Goal: Transaction & Acquisition: Purchase product/service

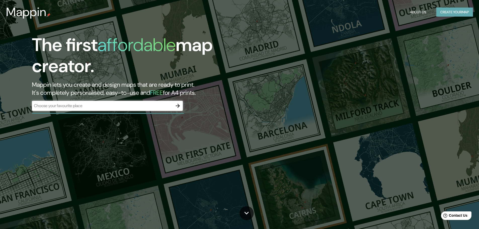
click at [442, 10] on button "Create your map" at bounding box center [454, 12] width 37 height 9
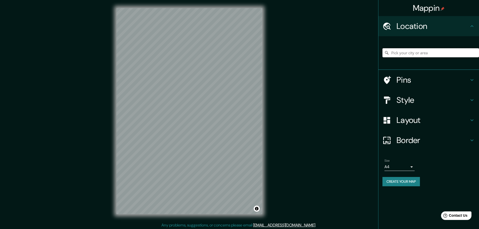
click at [411, 55] on input "Pick your city or area" at bounding box center [430, 52] width 97 height 9
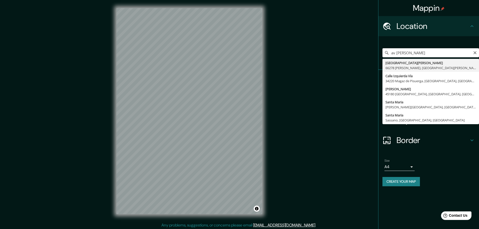
type input "[GEOGRAPHIC_DATA][PERSON_NAME], [GEOGRAPHIC_DATA][PERSON_NAME], [GEOGRAPHIC_DAT…"
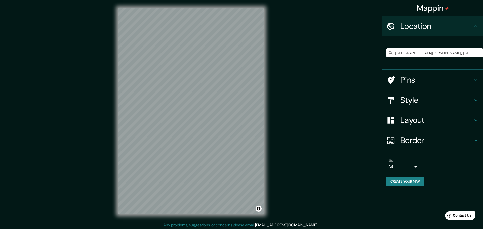
click at [412, 165] on body "Mappin Location [GEOGRAPHIC_DATA][PERSON_NAME], [GEOGRAPHIC_DATA][PERSON_NAME],…" at bounding box center [241, 114] width 483 height 229
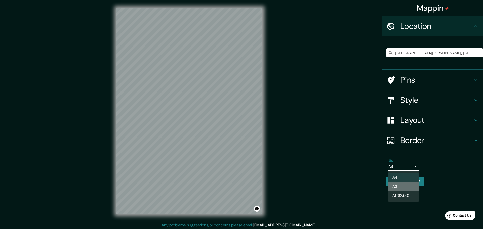
click at [408, 186] on li "A3" at bounding box center [403, 186] width 30 height 9
click at [411, 167] on body "Mappin Location [GEOGRAPHIC_DATA][PERSON_NAME], [GEOGRAPHIC_DATA][PERSON_NAME],…" at bounding box center [241, 114] width 483 height 229
click at [401, 195] on li "A1 ($2.50)" at bounding box center [403, 195] width 30 height 9
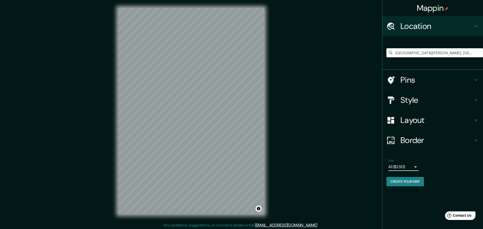
click at [406, 169] on body "Mappin Location [GEOGRAPHIC_DATA][PERSON_NAME], [GEOGRAPHIC_DATA][PERSON_NAME],…" at bounding box center [241, 114] width 483 height 229
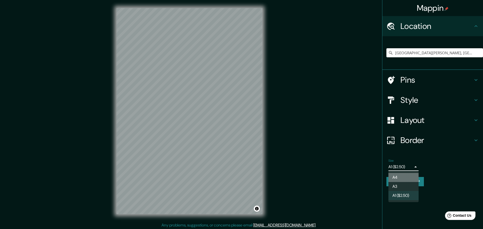
click at [405, 176] on li "A4" at bounding box center [403, 177] width 30 height 9
type input "single"
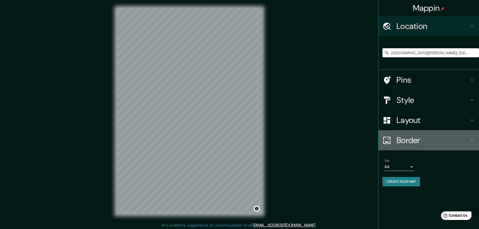
click at [401, 144] on h4 "Border" at bounding box center [433, 140] width 72 height 10
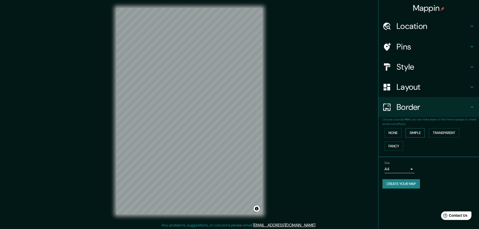
click at [419, 133] on button "Simple" at bounding box center [415, 132] width 19 height 9
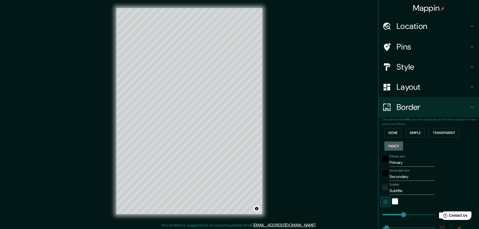
click at [385, 144] on button "Fancy" at bounding box center [394, 146] width 19 height 9
click at [393, 135] on button "None" at bounding box center [393, 132] width 17 height 9
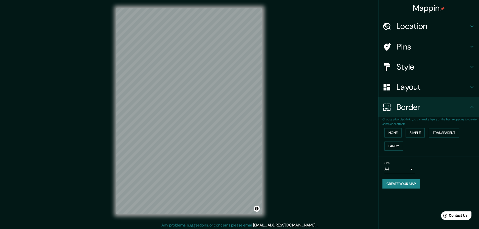
click at [421, 91] on h4 "Layout" at bounding box center [433, 87] width 72 height 10
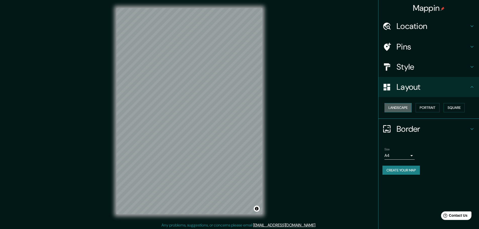
click at [404, 110] on button "Landscape" at bounding box center [398, 107] width 27 height 9
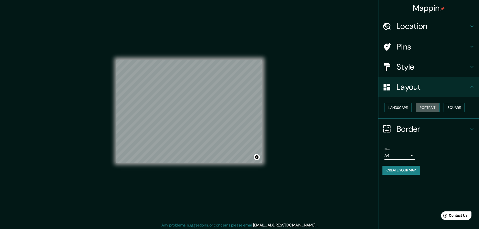
click at [430, 109] on button "Portrait" at bounding box center [428, 107] width 24 height 9
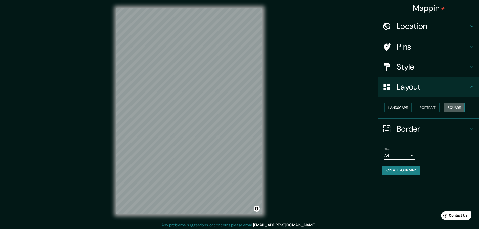
click at [450, 106] on button "Square" at bounding box center [454, 107] width 21 height 9
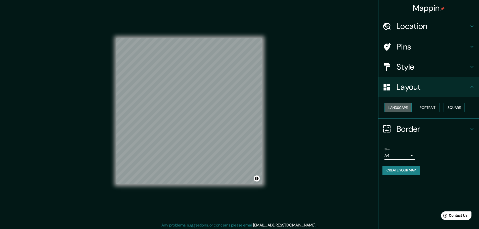
click at [400, 109] on button "Landscape" at bounding box center [398, 107] width 27 height 9
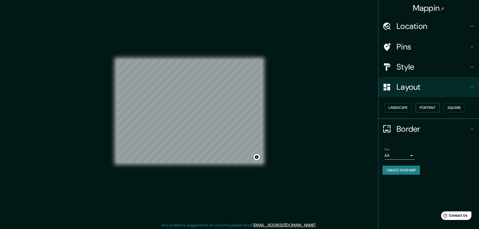
click at [422, 109] on button "Portrait" at bounding box center [428, 107] width 24 height 9
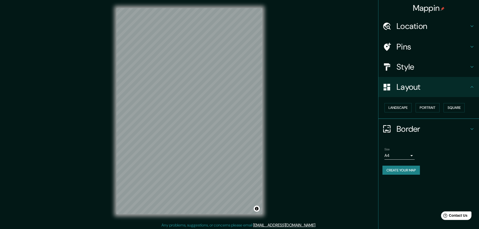
click at [409, 66] on h4 "Style" at bounding box center [433, 67] width 72 height 10
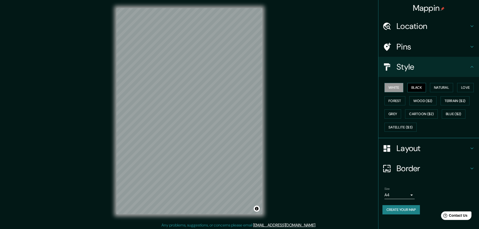
click at [415, 87] on button "Black" at bounding box center [416, 87] width 19 height 9
click at [450, 87] on button "Natural" at bounding box center [441, 87] width 23 height 9
click at [462, 86] on button "Love" at bounding box center [465, 87] width 17 height 9
click at [439, 87] on button "Natural" at bounding box center [441, 87] width 23 height 9
click at [463, 83] on button "Love" at bounding box center [465, 87] width 17 height 9
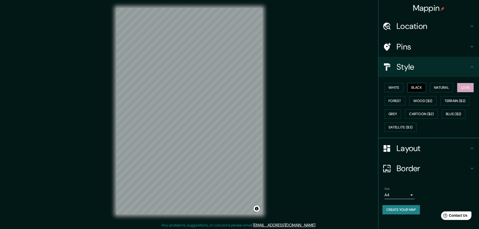
click at [418, 85] on button "Black" at bounding box center [416, 87] width 19 height 9
click at [392, 86] on button "White" at bounding box center [394, 87] width 19 height 9
click at [391, 104] on button "Forest" at bounding box center [395, 100] width 21 height 9
click at [392, 113] on button "Grey" at bounding box center [393, 113] width 17 height 9
click at [392, 98] on button "Forest" at bounding box center [395, 100] width 21 height 9
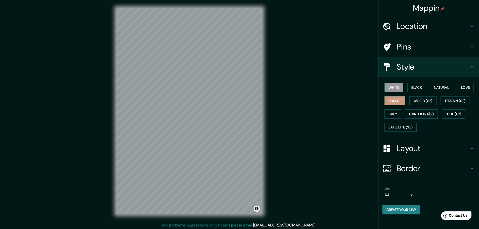
click at [395, 85] on button "White" at bounding box center [394, 87] width 19 height 9
click at [403, 102] on button "Forest" at bounding box center [395, 100] width 21 height 9
click at [417, 88] on button "Black" at bounding box center [416, 87] width 19 height 9
click at [396, 99] on button "Forest" at bounding box center [395, 100] width 21 height 9
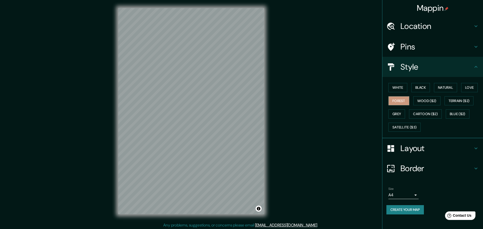
click at [412, 194] on body "Mappin Location [GEOGRAPHIC_DATA][PERSON_NAME], [GEOGRAPHIC_DATA][PERSON_NAME],…" at bounding box center [241, 114] width 483 height 229
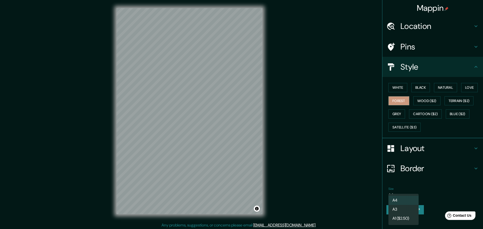
click at [415, 151] on div at bounding box center [241, 114] width 483 height 229
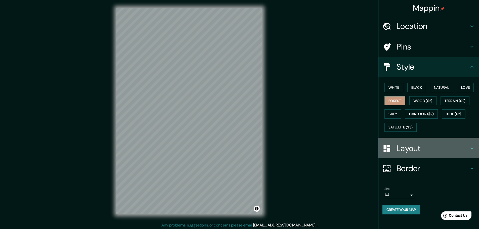
click at [419, 142] on div "Layout" at bounding box center [428, 148] width 101 height 20
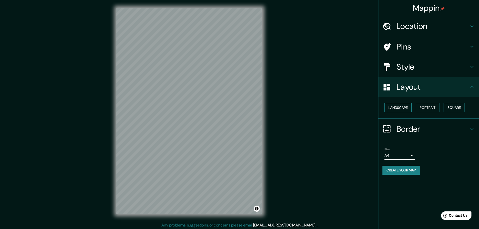
click at [397, 107] on button "Landscape" at bounding box center [398, 107] width 27 height 9
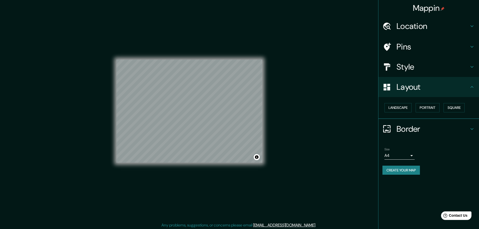
click at [282, 158] on div "Mappin Location [GEOGRAPHIC_DATA][PERSON_NAME], [GEOGRAPHIC_DATA][PERSON_NAME],…" at bounding box center [239, 115] width 479 height 230
drag, startPoint x: 464, startPoint y: 104, endPoint x: 457, endPoint y: 106, distance: 7.5
click at [464, 104] on button "Square" at bounding box center [454, 107] width 21 height 9
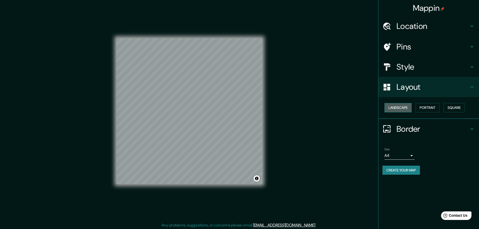
click at [401, 107] on button "Landscape" at bounding box center [398, 107] width 27 height 9
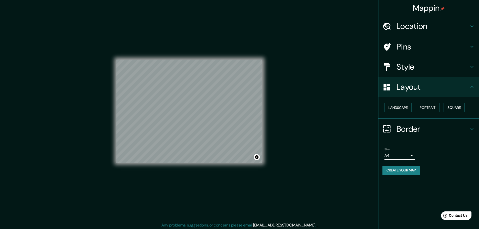
click at [328, 79] on div "Mappin Location [GEOGRAPHIC_DATA][PERSON_NAME], [GEOGRAPHIC_DATA][PERSON_NAME],…" at bounding box center [239, 115] width 479 height 230
click at [411, 170] on button "Create your map" at bounding box center [400, 170] width 37 height 9
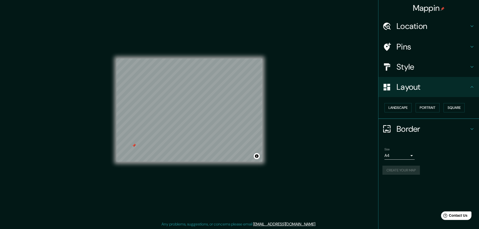
scroll to position [1, 0]
click at [398, 169] on div "Create your map" at bounding box center [428, 170] width 93 height 9
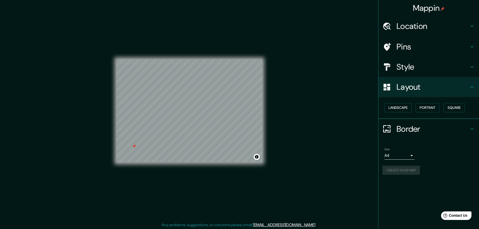
scroll to position [0, 0]
click at [402, 167] on button "Create your map" at bounding box center [400, 170] width 37 height 9
click at [407, 170] on div "Create your map" at bounding box center [428, 170] width 93 height 9
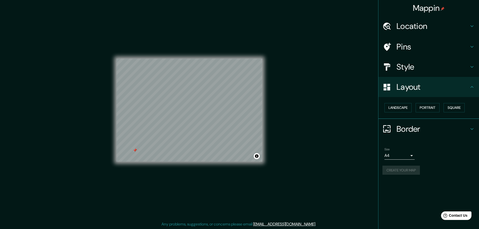
scroll to position [1, 0]
click at [311, 46] on div "Mappin Location [GEOGRAPHIC_DATA][PERSON_NAME], [GEOGRAPHIC_DATA][PERSON_NAME],…" at bounding box center [239, 114] width 479 height 230
